Goal: Task Accomplishment & Management: Manage account settings

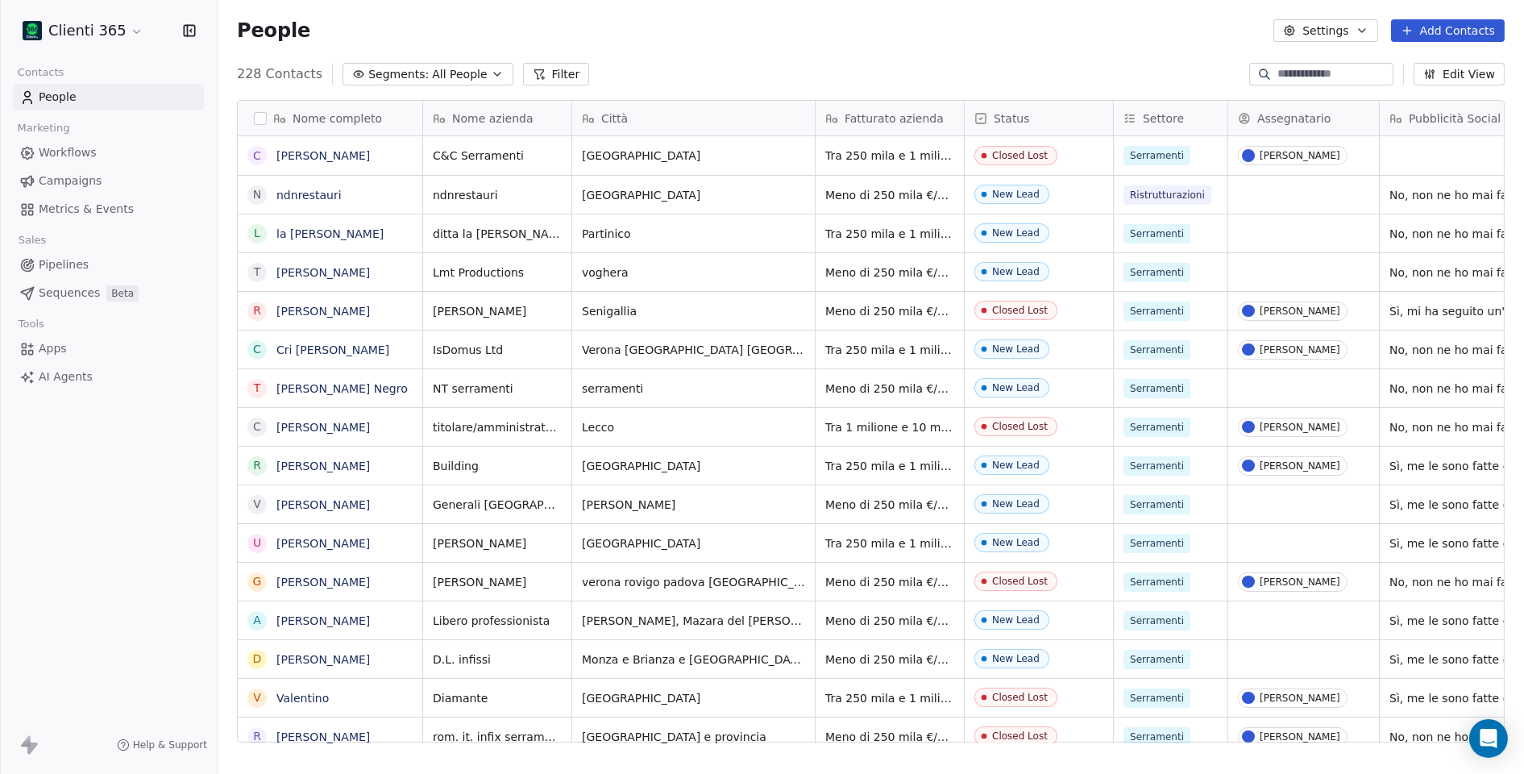
scroll to position [681, 1306]
click at [120, 37] on html "Clienti 365 Contacts People Marketing Workflows Campaigns Metrics & Events Sale…" at bounding box center [762, 387] width 1524 height 774
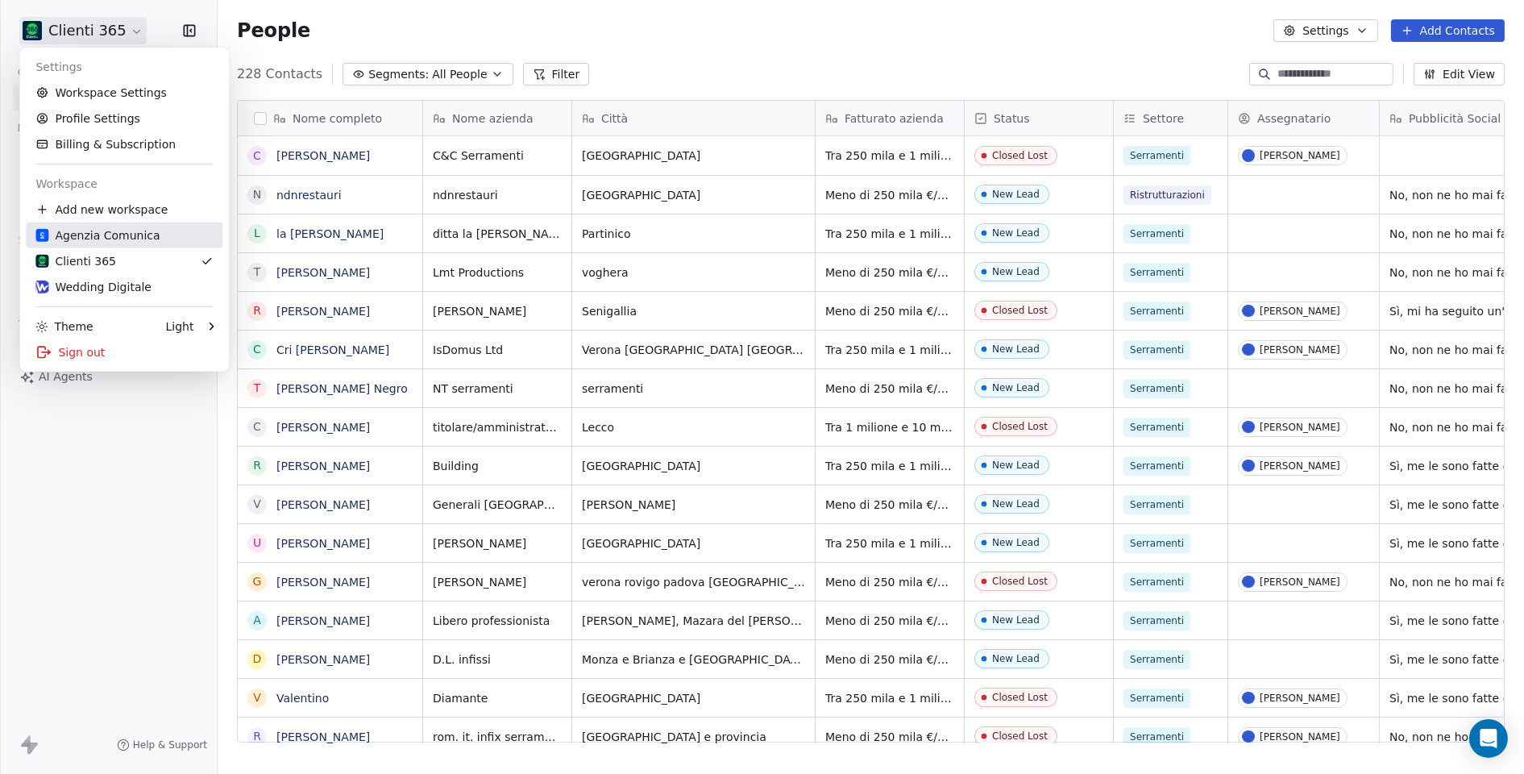
drag, startPoint x: 99, startPoint y: 231, endPoint x: 767, endPoint y: 688, distance: 809.4
click at [99, 231] on div "Agenzia Comunica" at bounding box center [97, 235] width 124 height 16
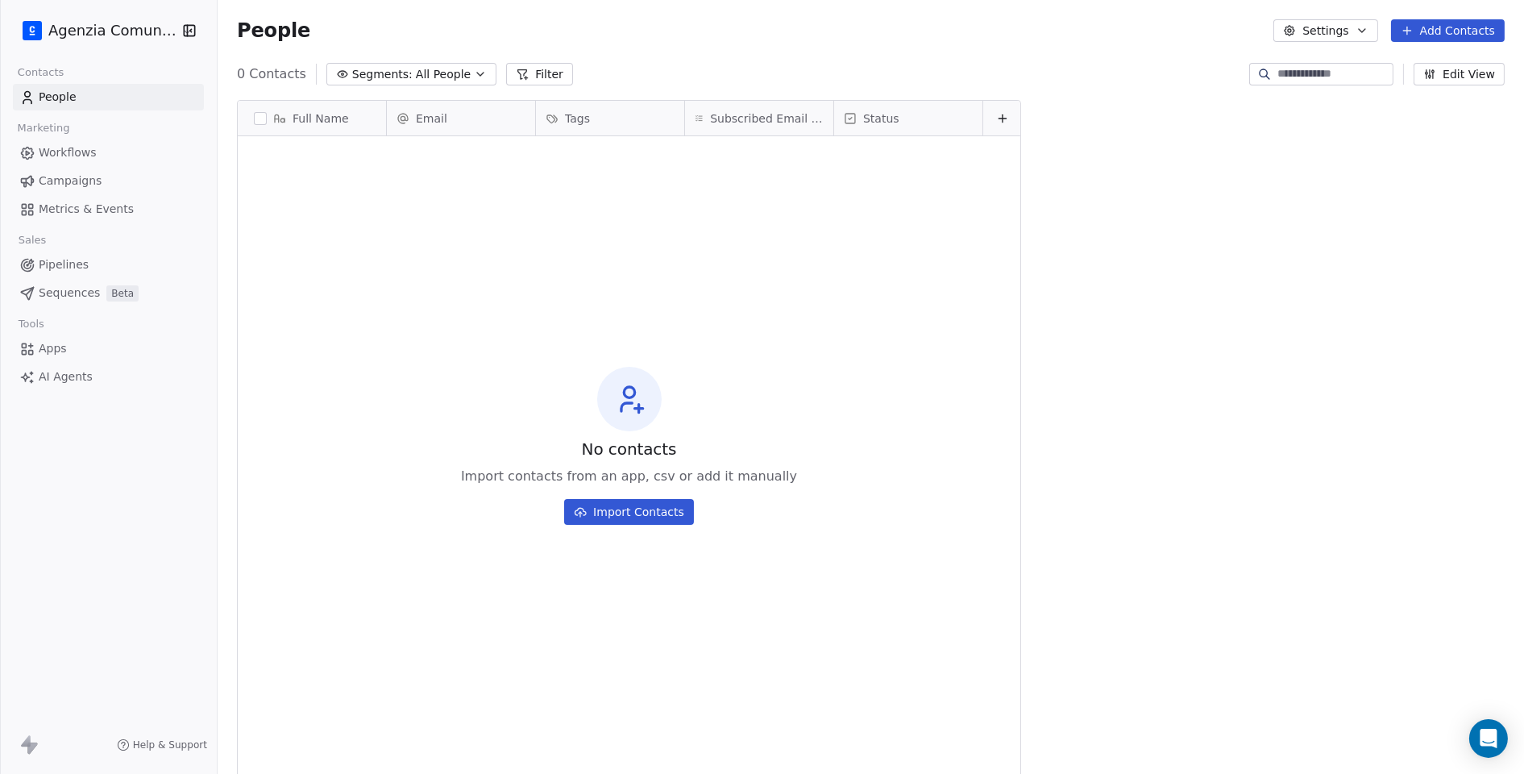
scroll to position [681, 1306]
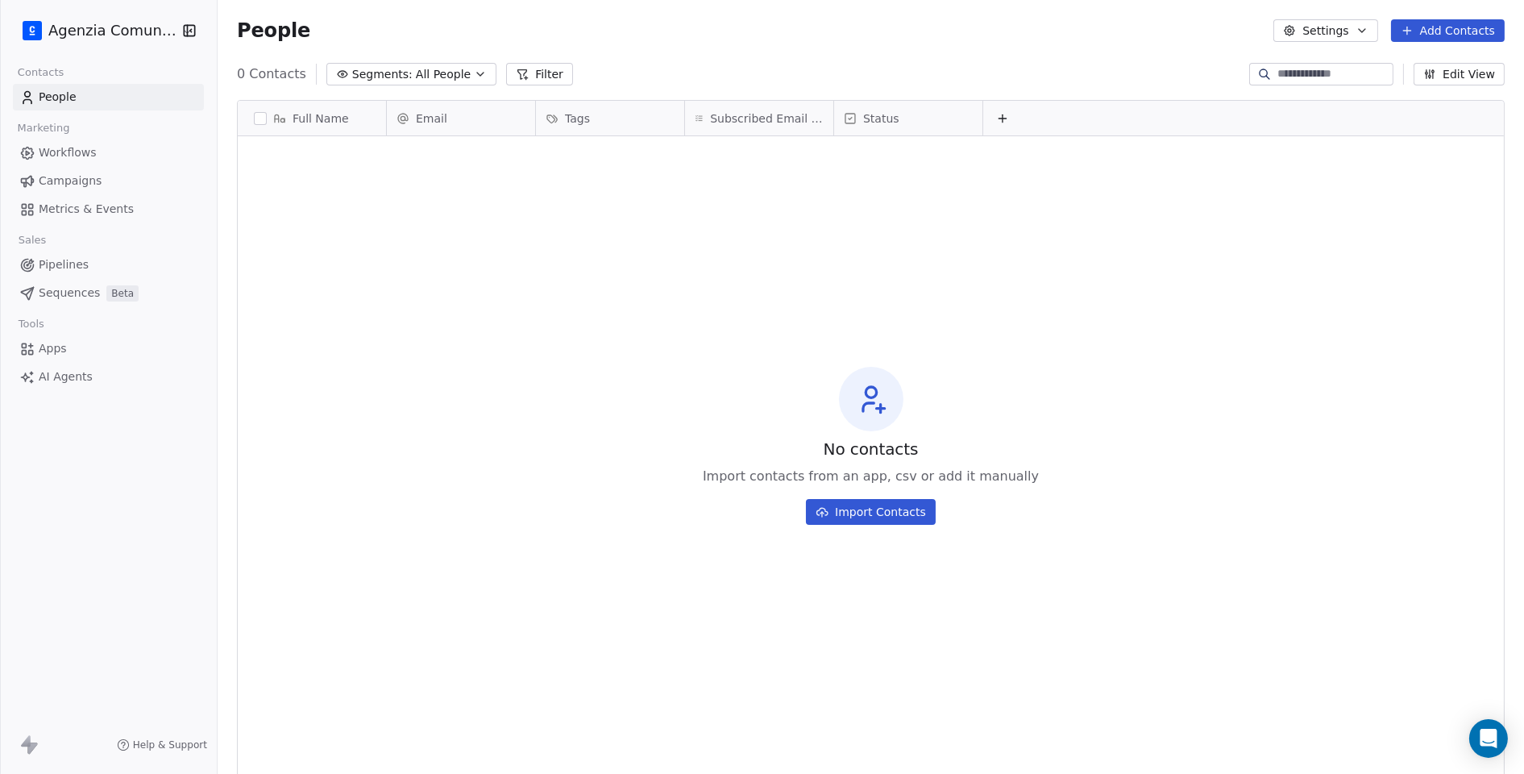
click at [141, 35] on html "Agenzia Comunica Contacts People Marketing Workflows Campaigns Metrics & Events…" at bounding box center [762, 387] width 1524 height 774
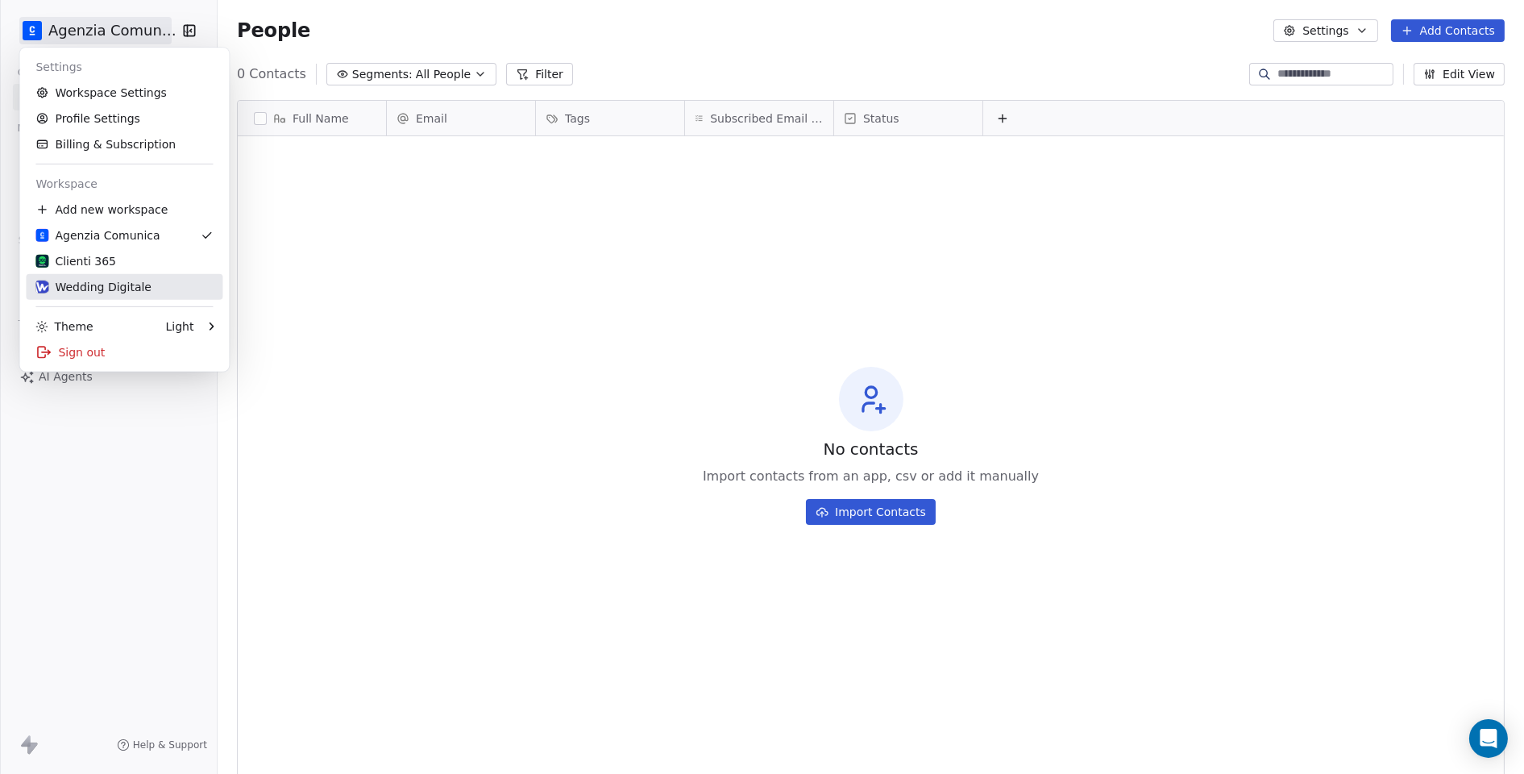
click at [120, 285] on div "Wedding Digitale" at bounding box center [93, 287] width 116 height 16
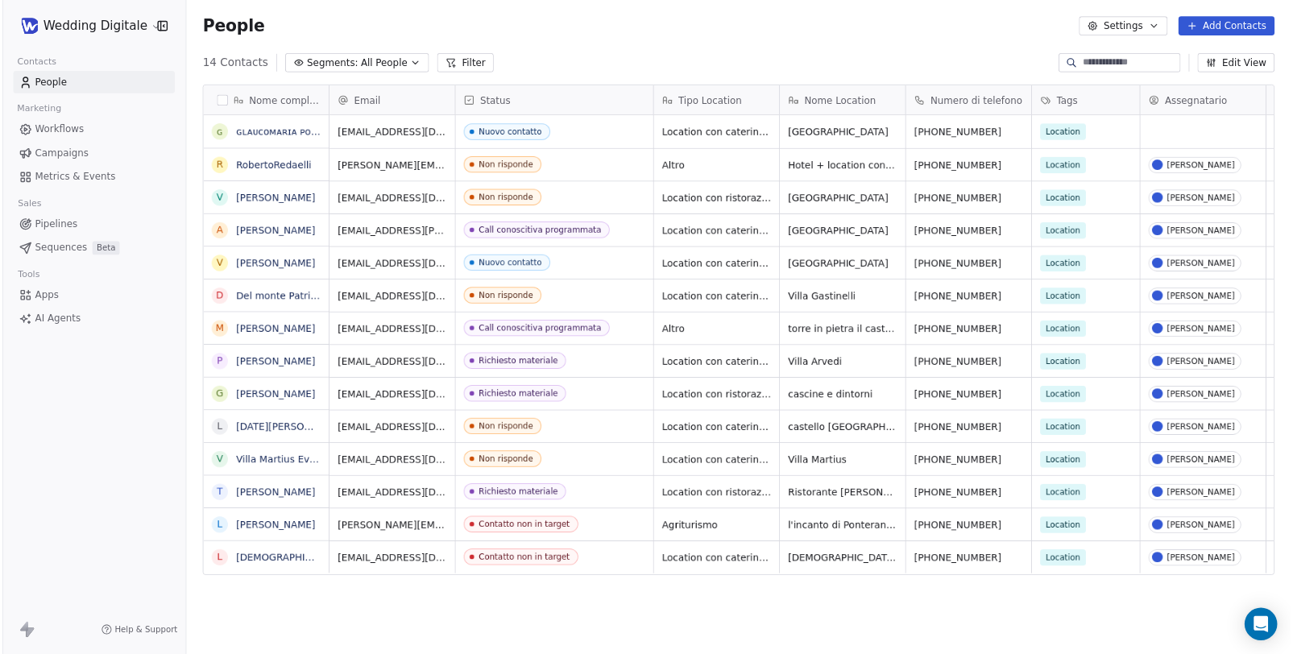
scroll to position [681, 1306]
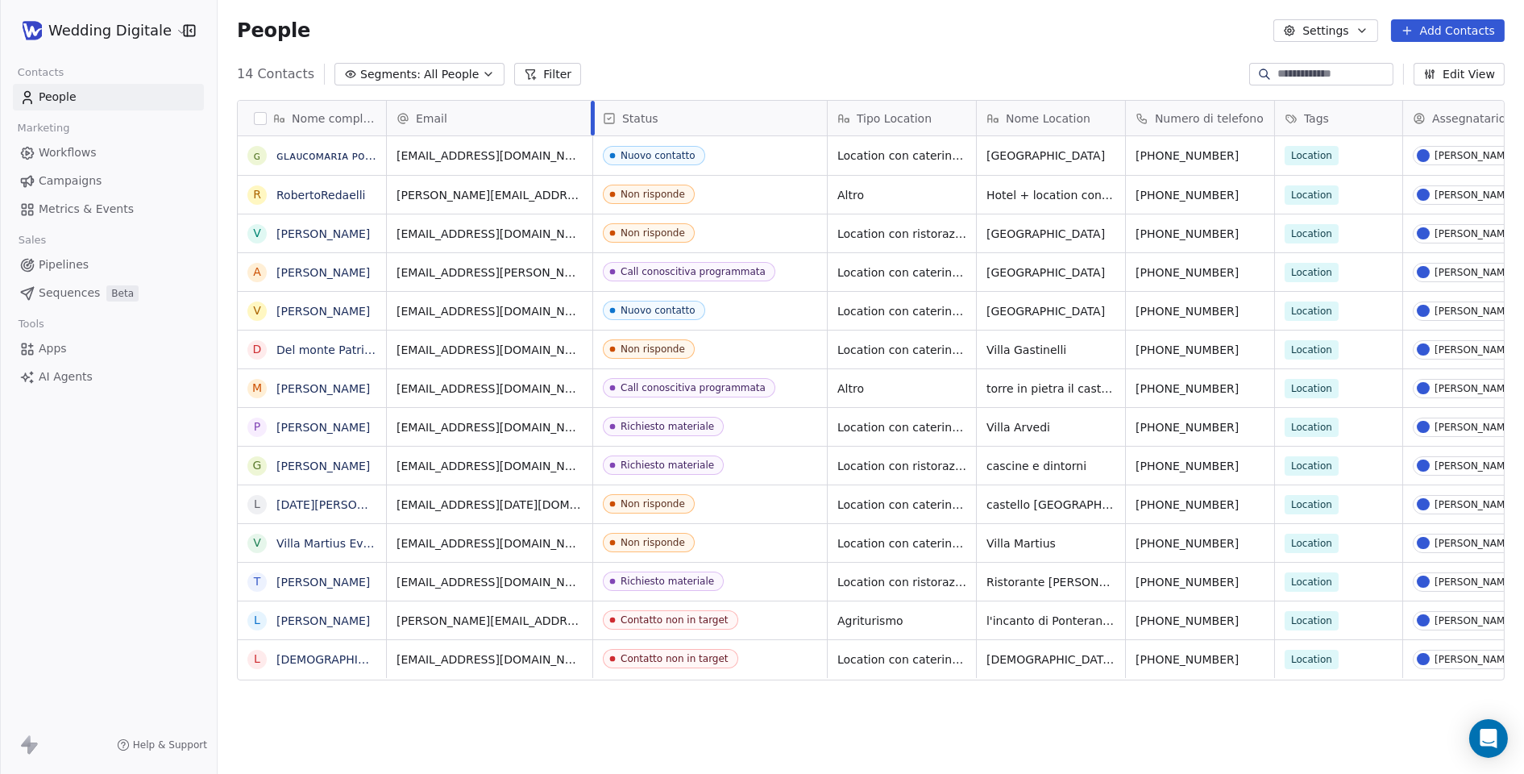
drag, startPoint x: 533, startPoint y: 118, endPoint x: 590, endPoint y: 117, distance: 56.4
click at [591, 117] on div at bounding box center [593, 118] width 4 height 35
click at [311, 276] on link "[PERSON_NAME]" at bounding box center [322, 272] width 93 height 13
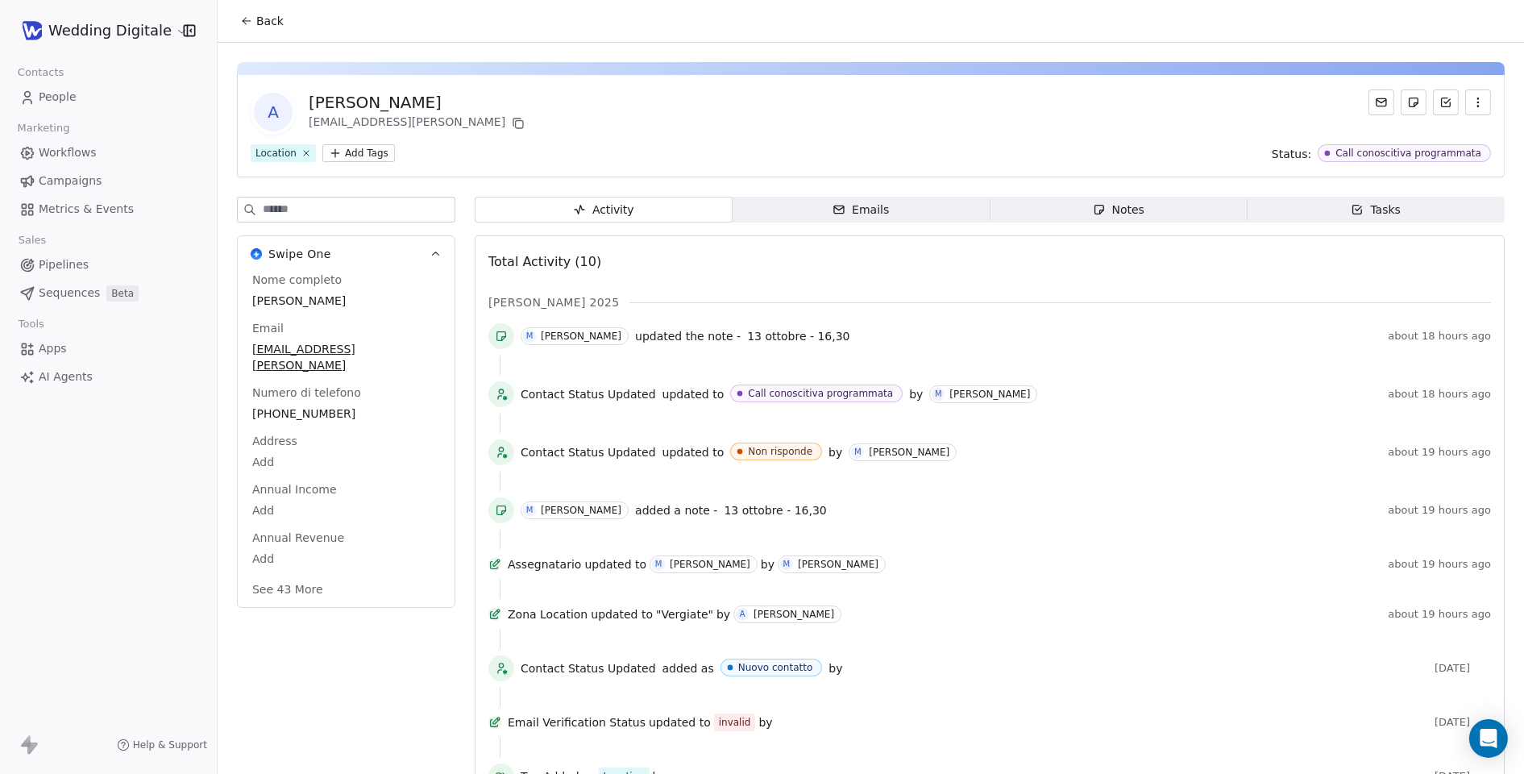
click at [1187, 214] on span "Notes Notes" at bounding box center [1119, 210] width 258 height 26
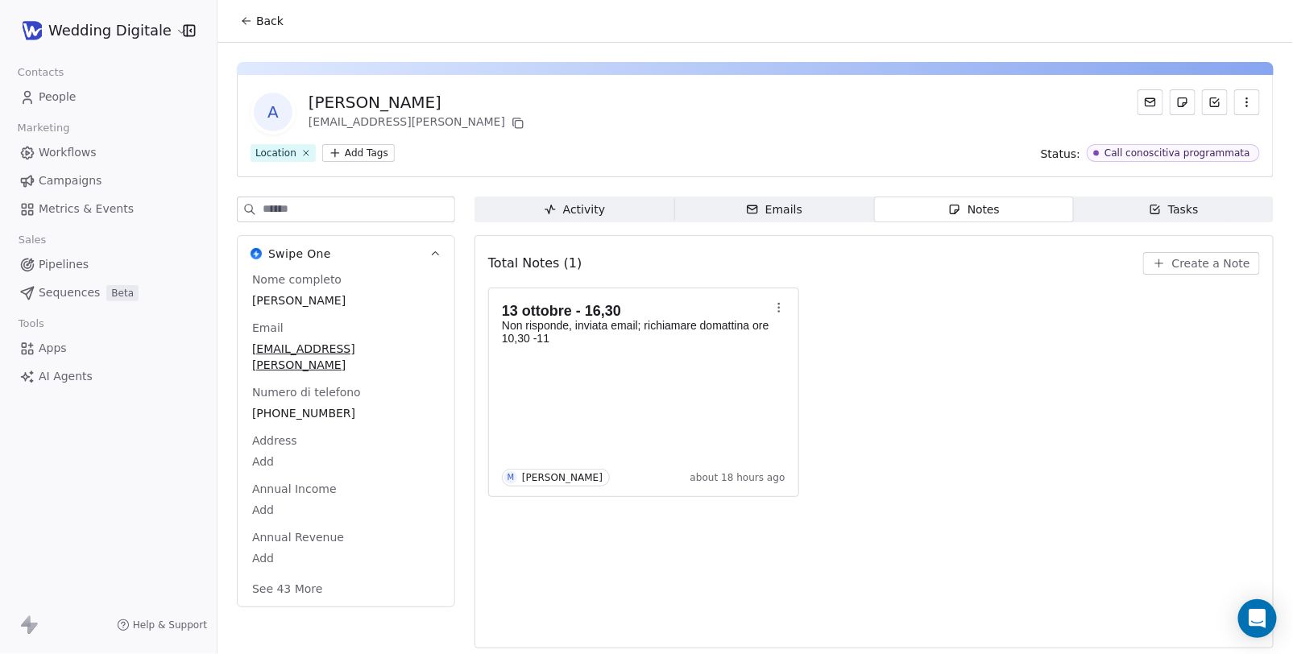
click at [245, 20] on icon at bounding box center [246, 21] width 13 height 13
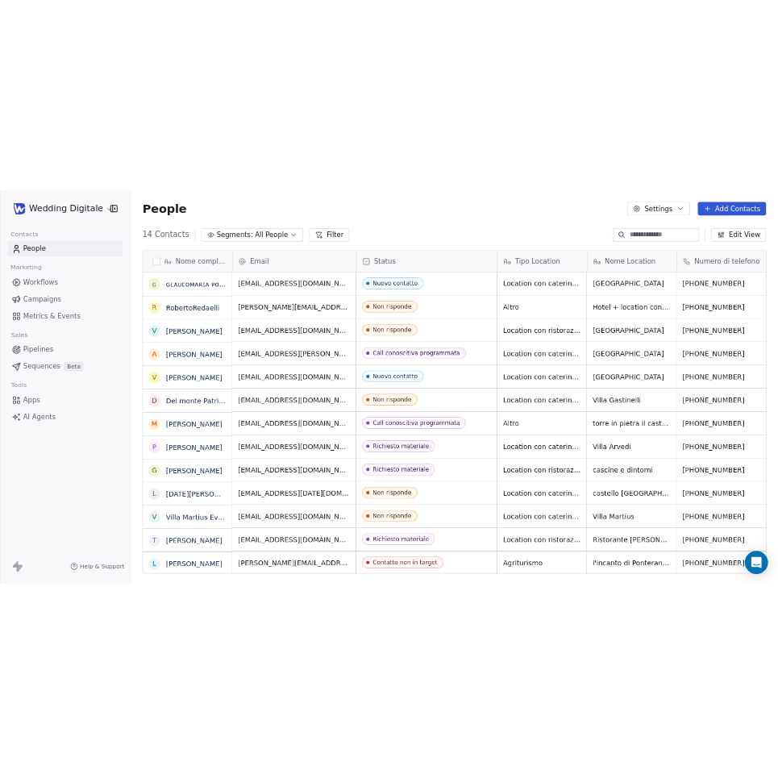
scroll to position [576, 1076]
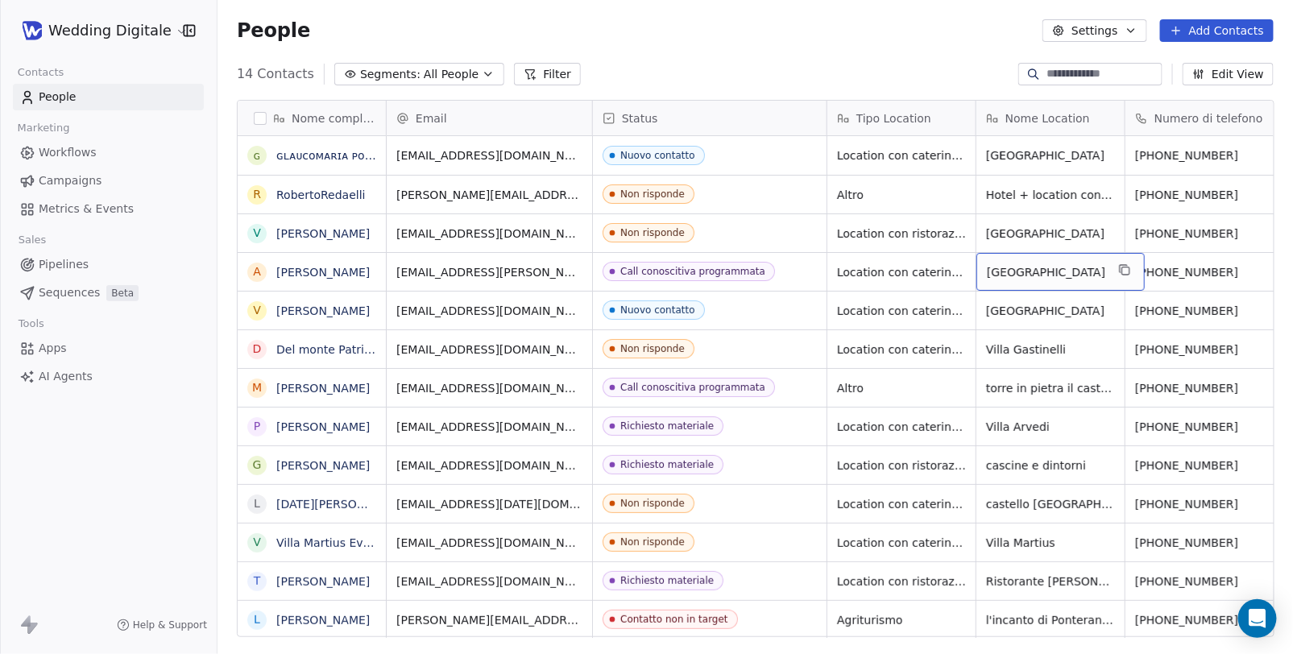
click at [1084, 276] on span "[GEOGRAPHIC_DATA]" at bounding box center [1046, 272] width 118 height 16
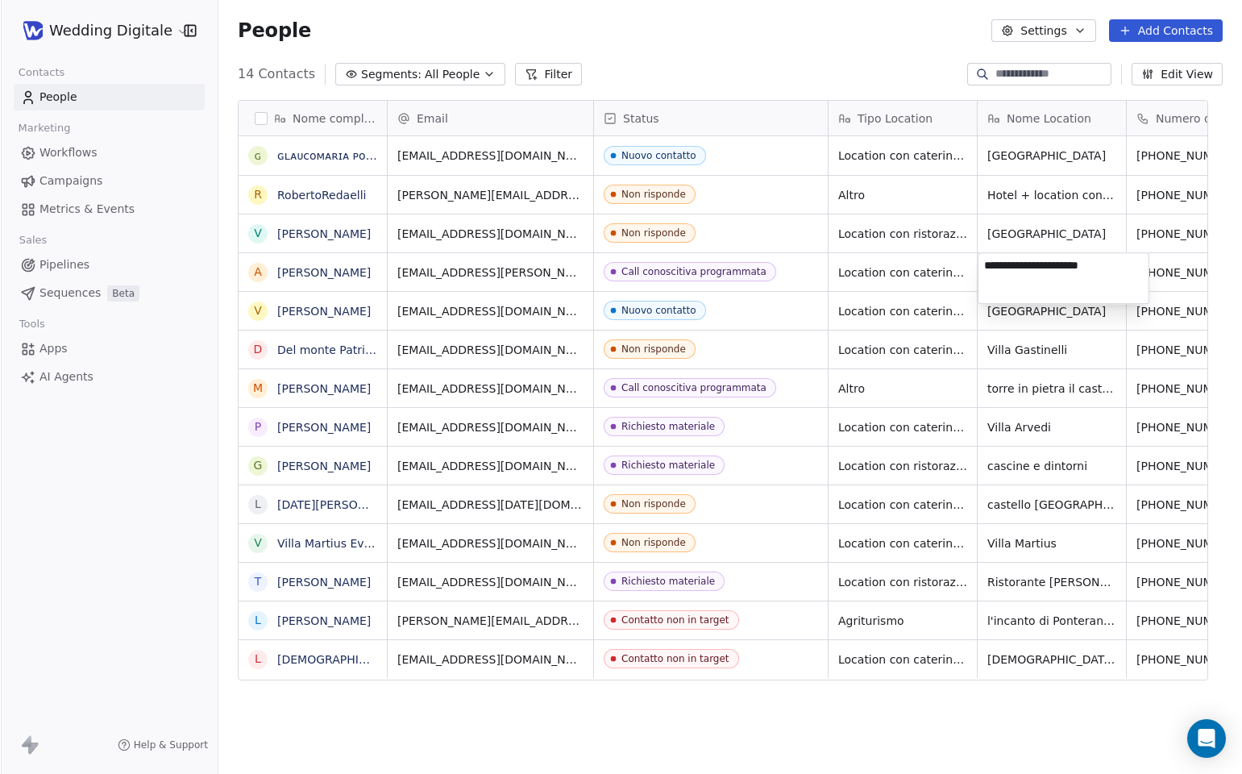
scroll to position [681, 1024]
click at [319, 274] on html "Wedding Digitale Contacts People Marketing Workflows Campaigns Metrics & Events…" at bounding box center [621, 387] width 1242 height 774
click at [326, 272] on html "Wedding Digitale Contacts People Marketing Workflows Campaigns Metrics & Events…" at bounding box center [621, 387] width 1242 height 774
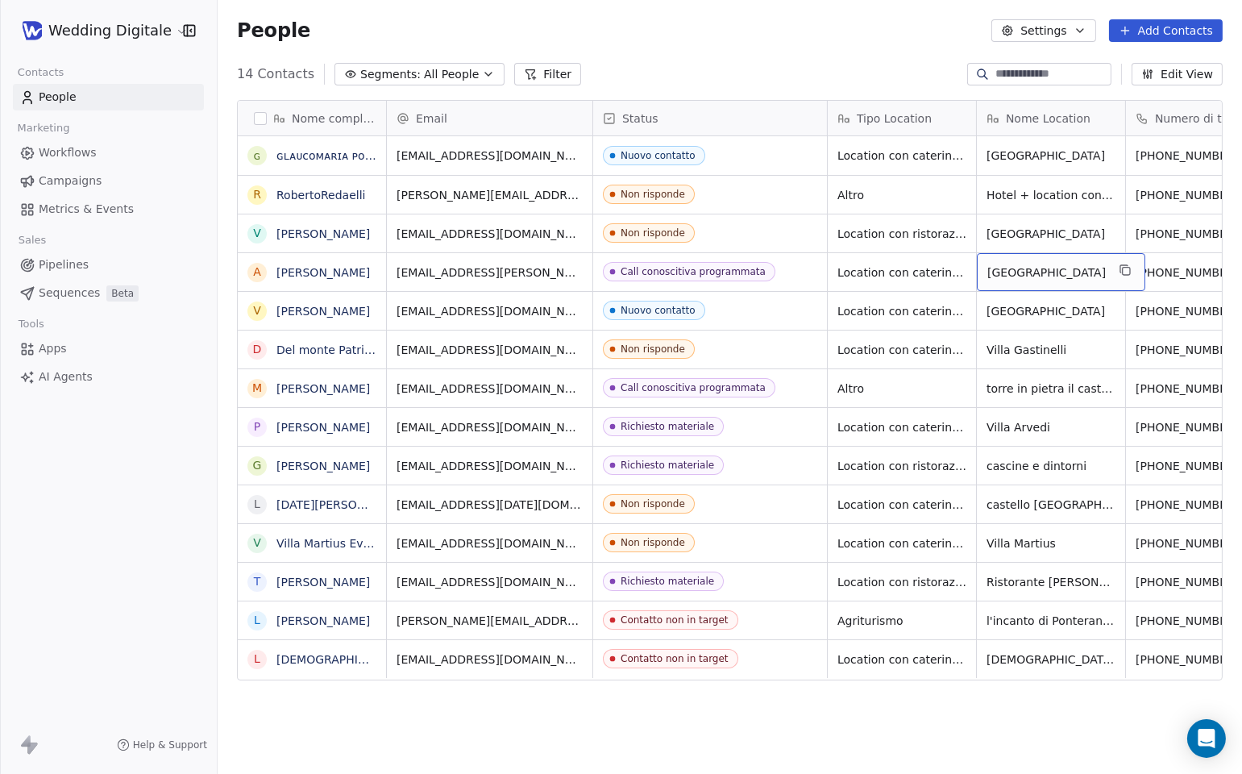
click at [326, 272] on link "[PERSON_NAME]" at bounding box center [322, 272] width 93 height 13
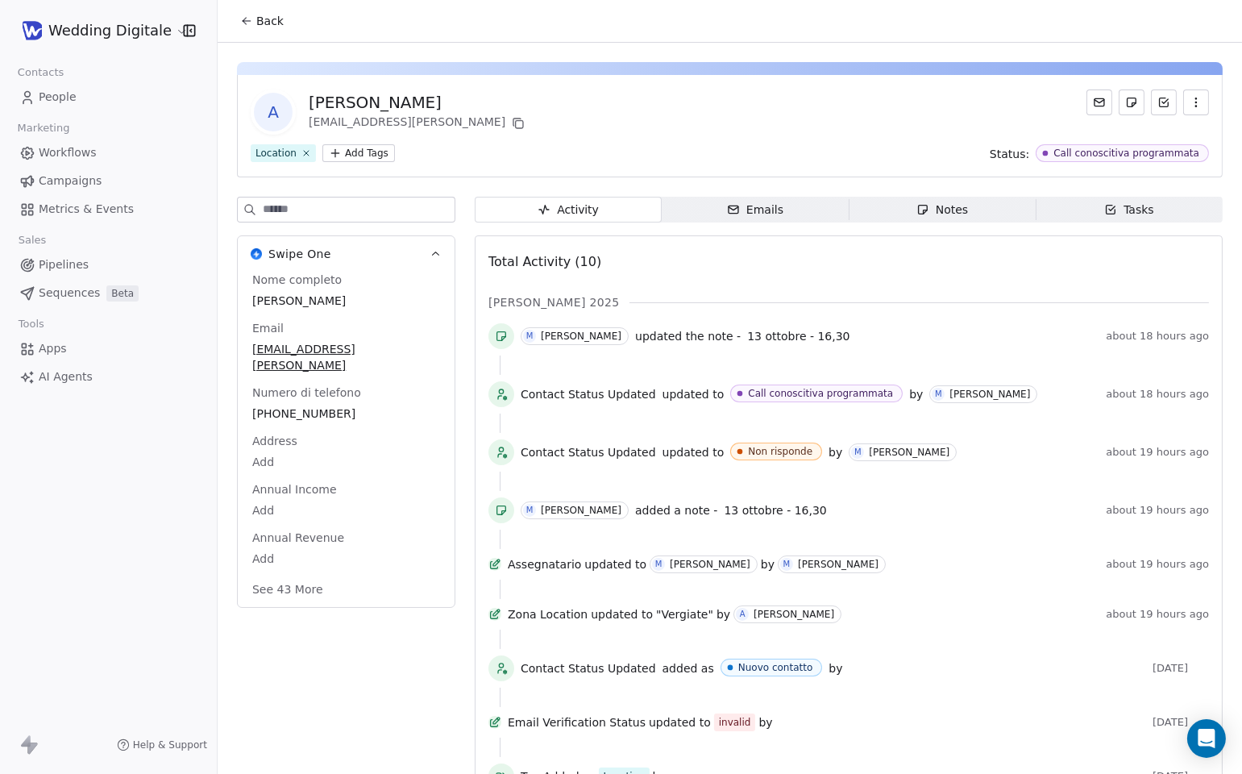
click at [956, 208] on div "Notes" at bounding box center [942, 209] width 52 height 17
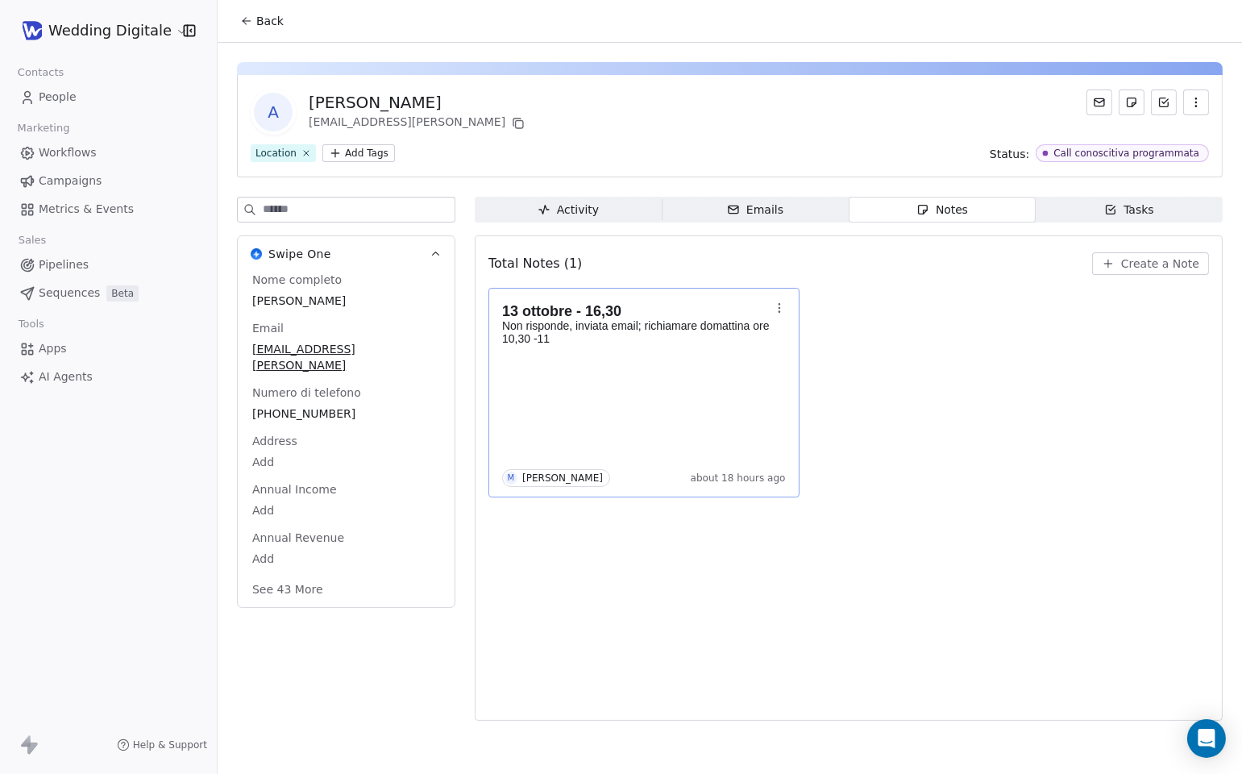
click at [684, 371] on div "13 ottobre - 16,30 Non risponde, inviata email; richiamare domattina ore 10,30 …" at bounding box center [644, 392] width 284 height 189
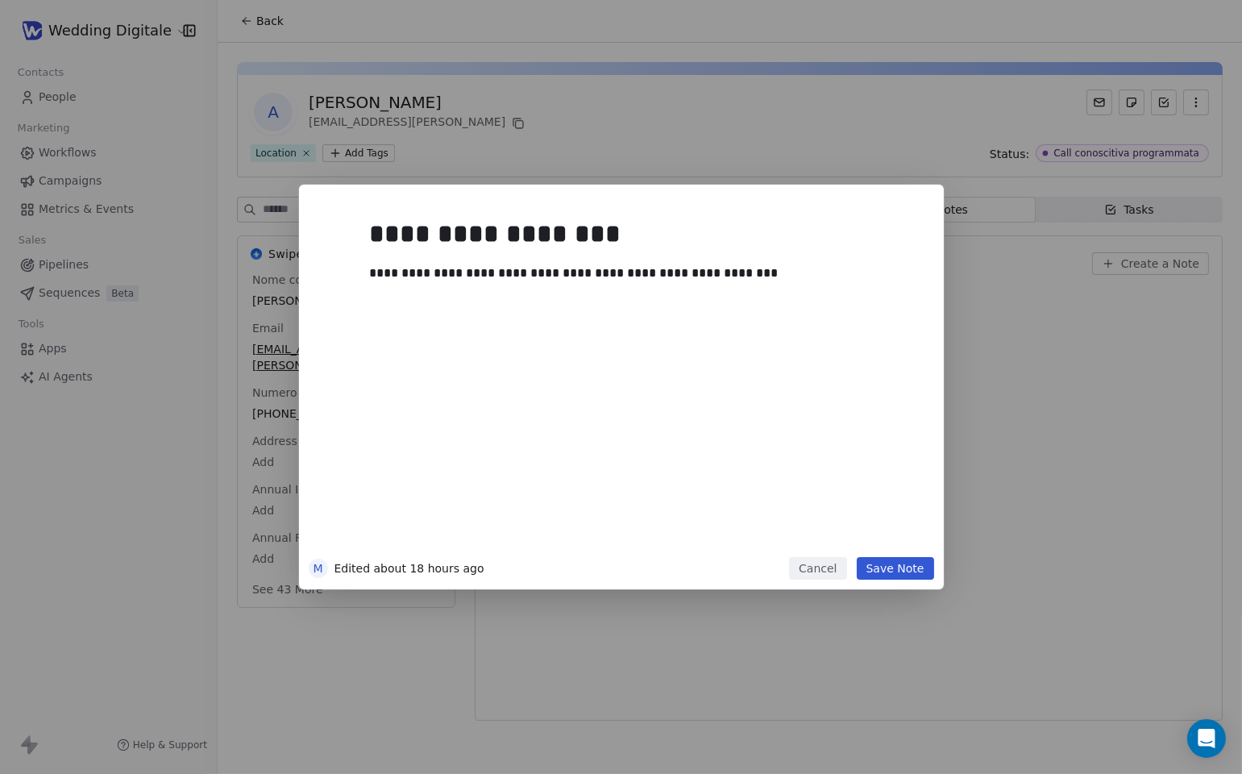
click at [827, 567] on button "Cancel" at bounding box center [817, 568] width 57 height 23
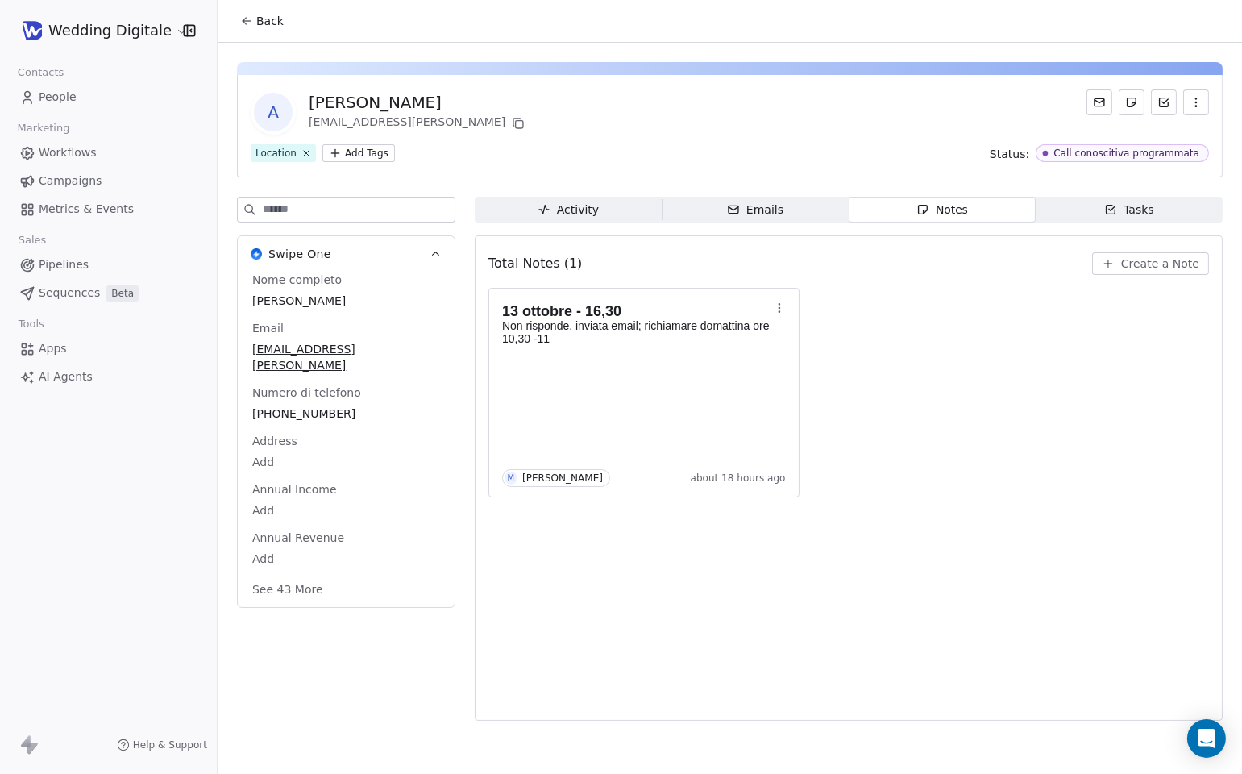
click at [897, 455] on div "13 ottobre - 16,30 Non risponde, inviata email; richiamare domattina ore 10,30 …" at bounding box center [848, 393] width 720 height 210
click at [851, 360] on div "13 ottobre - 16,30 Non risponde, inviata email; richiamare domattina ore 10,30 …" at bounding box center [848, 393] width 720 height 210
click at [1135, 268] on span "Create a Note" at bounding box center [1160, 263] width 78 height 16
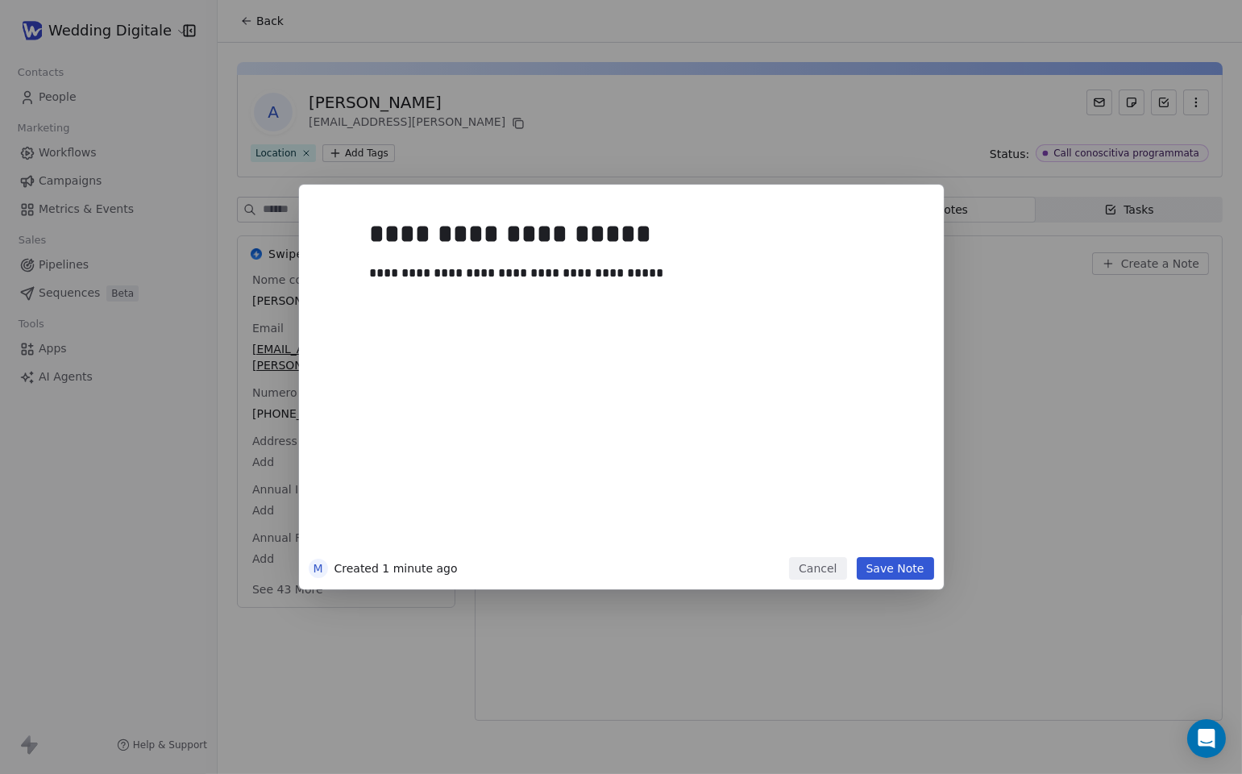
drag, startPoint x: 911, startPoint y: 570, endPoint x: 997, endPoint y: 612, distance: 95.1
click at [911, 570] on button "Save Note" at bounding box center [895, 568] width 77 height 23
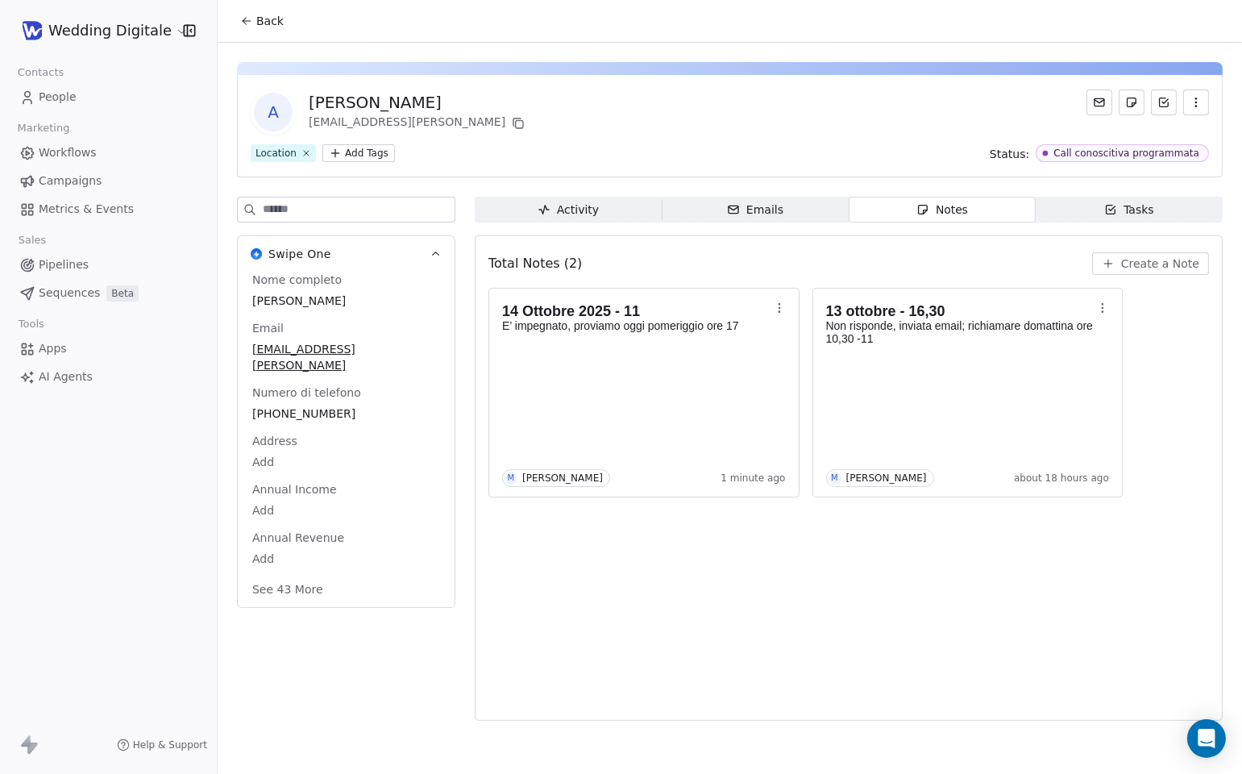
click at [256, 22] on span "Back" at bounding box center [269, 21] width 27 height 16
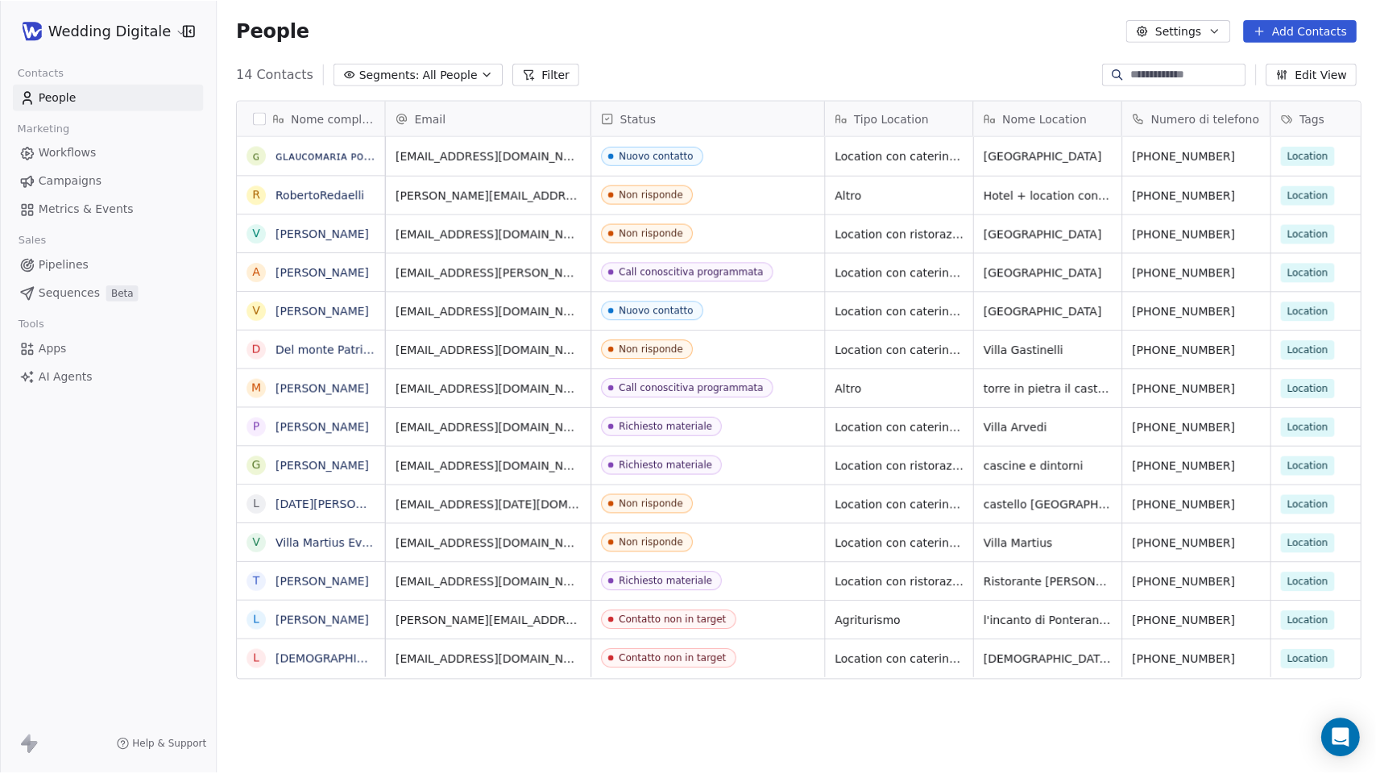
scroll to position [681, 1159]
